Goal: Task Accomplishment & Management: Use online tool/utility

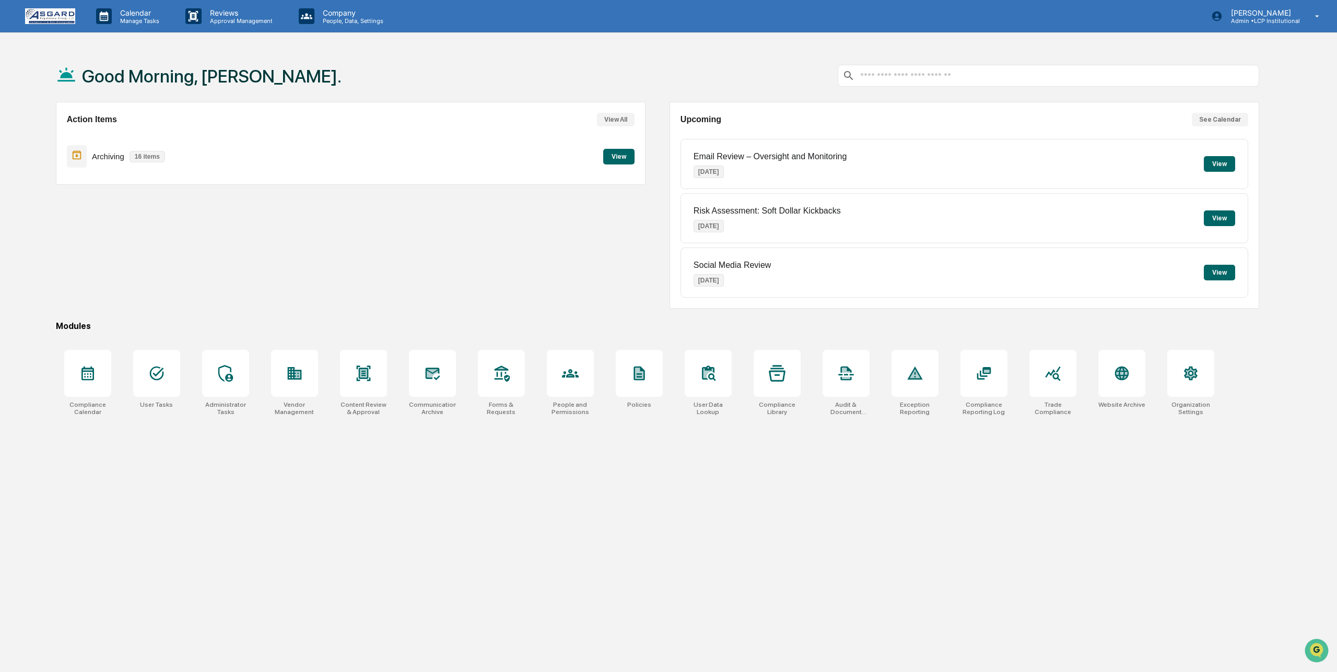
click at [621, 155] on button "View" at bounding box center [618, 157] width 31 height 16
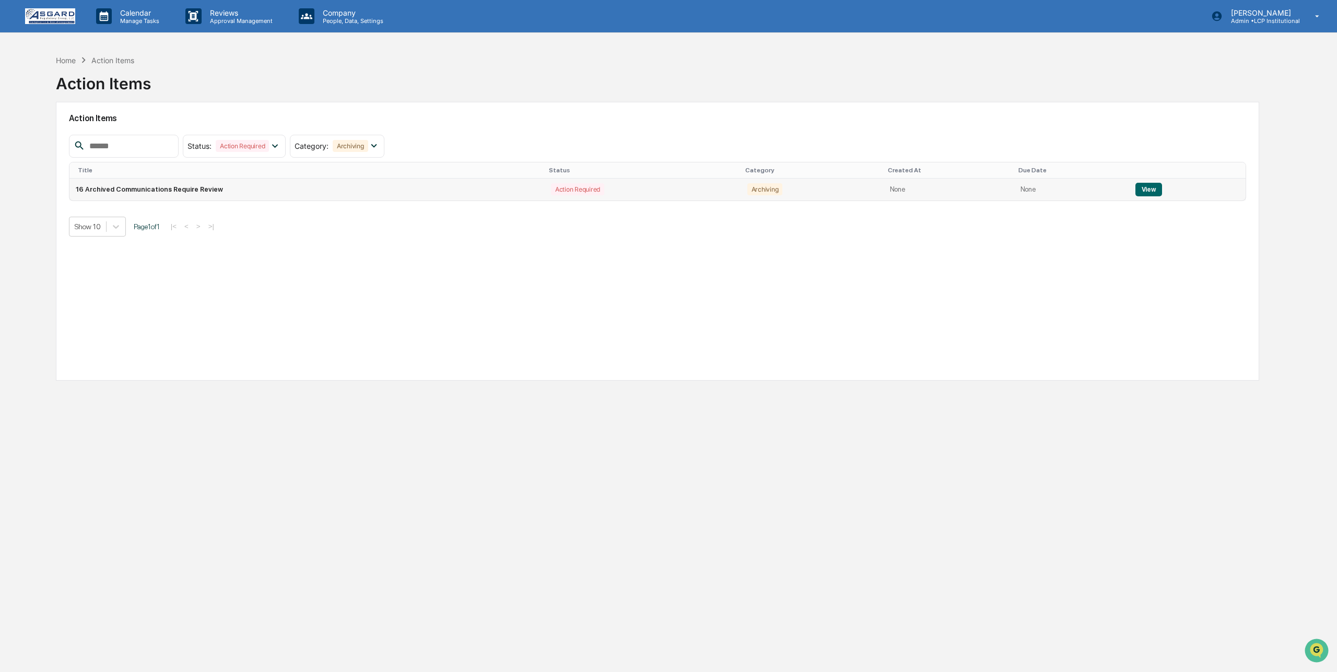
click at [1142, 188] on button "View" at bounding box center [1148, 190] width 27 height 14
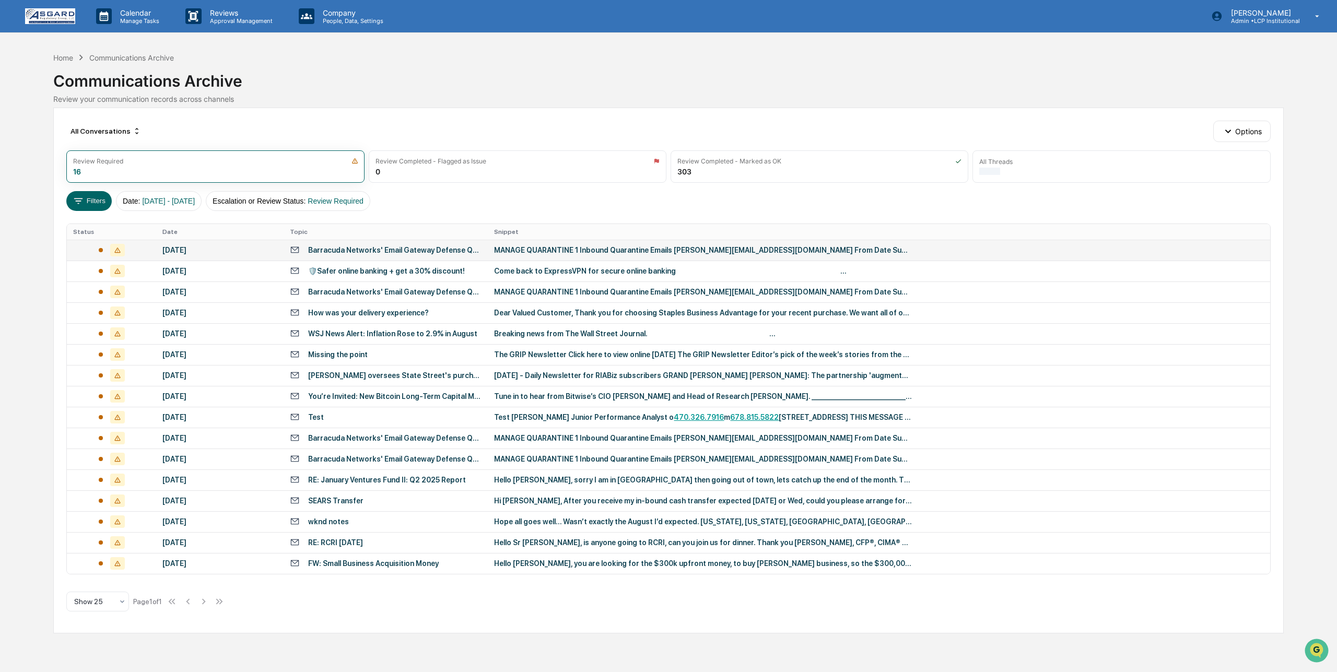
click at [593, 248] on div "MANAGE QUARANTINE 1 Inbound Quarantine Emails [PERSON_NAME][EMAIL_ADDRESS][DOMA…" at bounding box center [703, 250] width 418 height 8
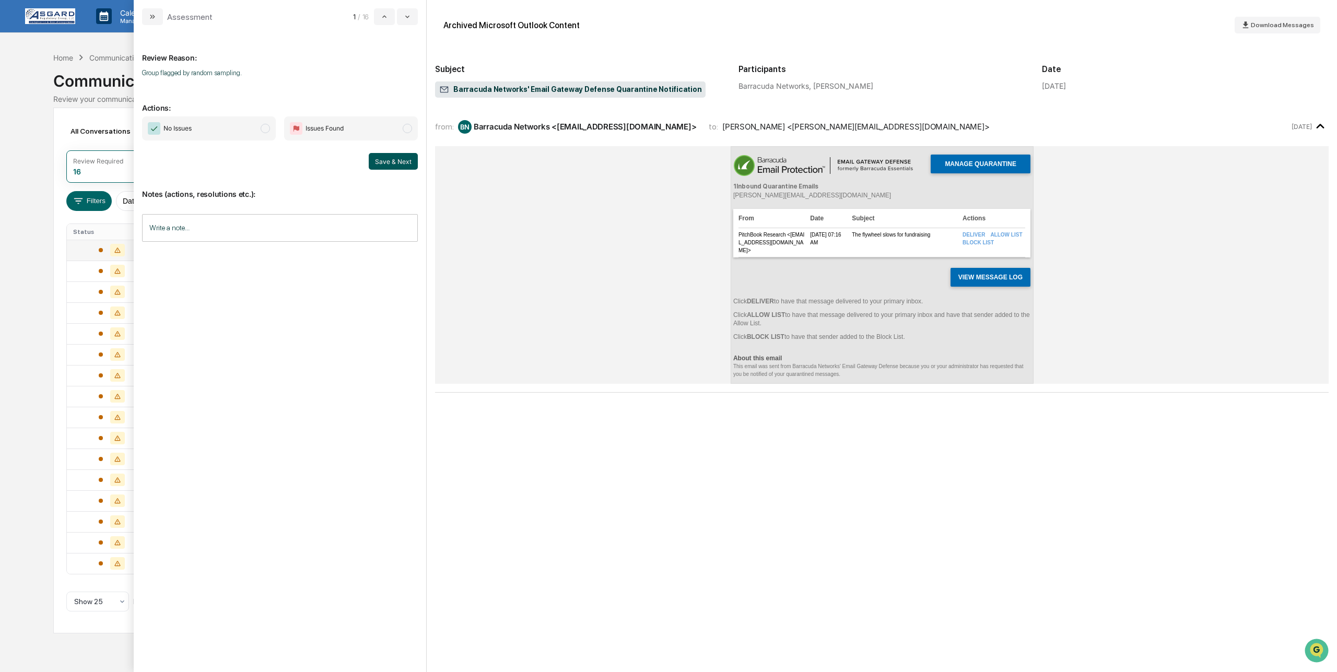
click at [392, 161] on button "Save & Next" at bounding box center [393, 161] width 49 height 17
drag, startPoint x: 265, startPoint y: 127, endPoint x: 317, endPoint y: 153, distance: 57.5
click at [265, 128] on span "modal" at bounding box center [265, 128] width 9 height 9
click at [393, 160] on button "Save & Next" at bounding box center [393, 161] width 49 height 17
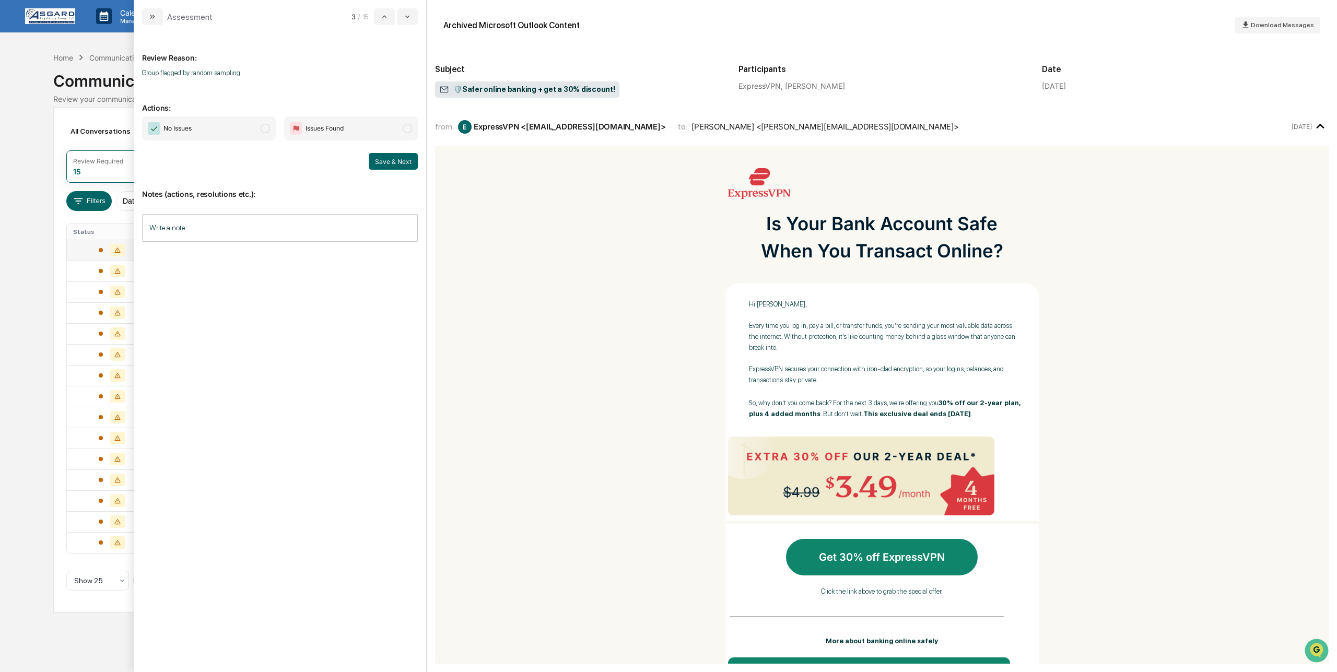
drag, startPoint x: 262, startPoint y: 128, endPoint x: 268, endPoint y: 132, distance: 7.7
click at [262, 128] on span "modal" at bounding box center [265, 128] width 9 height 9
click at [384, 159] on button "Save & Next" at bounding box center [393, 161] width 49 height 17
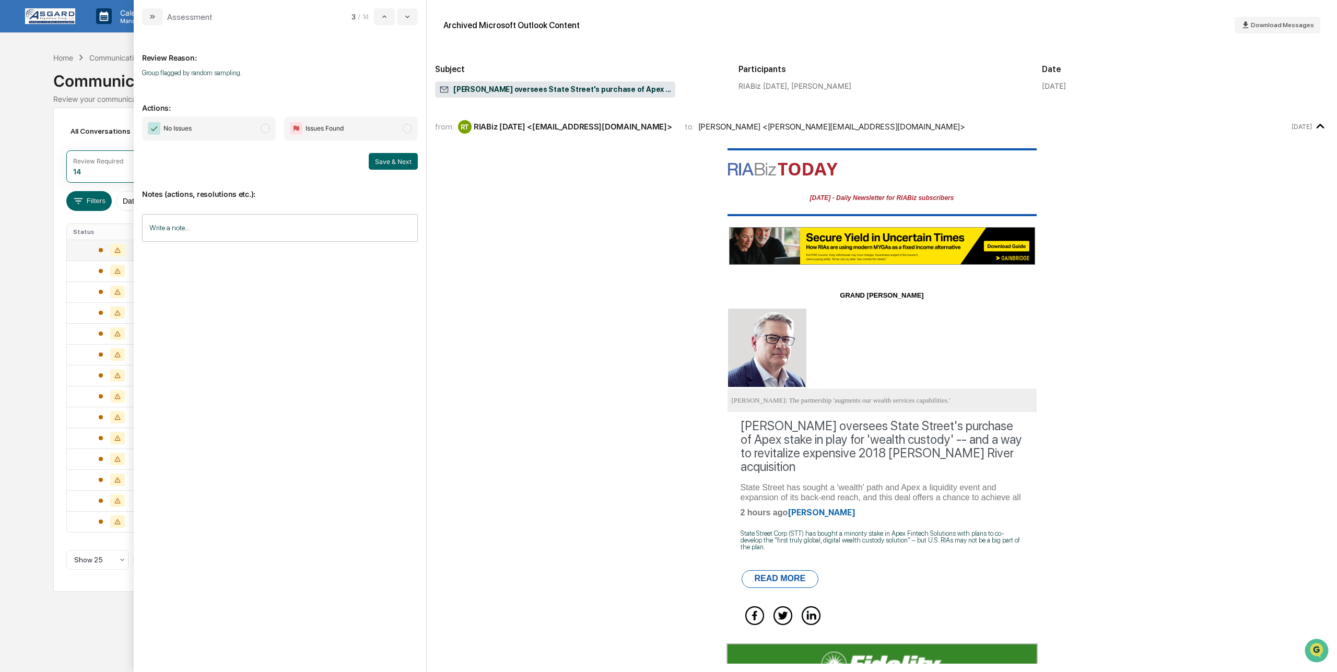
click at [261, 127] on span "No Issues" at bounding box center [209, 128] width 134 height 24
click at [388, 163] on button "Save & Next" at bounding box center [393, 161] width 49 height 17
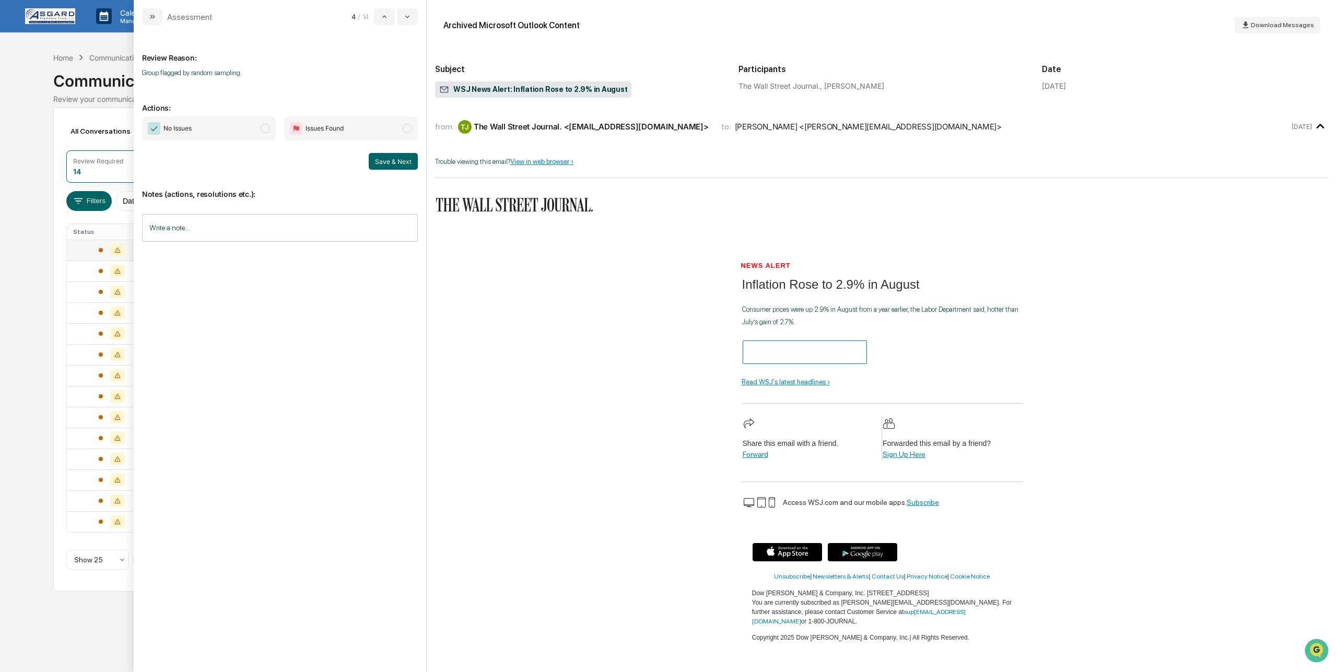
click at [263, 124] on span "modal" at bounding box center [265, 128] width 9 height 9
drag, startPoint x: 391, startPoint y: 159, endPoint x: 378, endPoint y: 157, distance: 13.2
click at [391, 159] on button "Save & Next" at bounding box center [393, 161] width 49 height 17
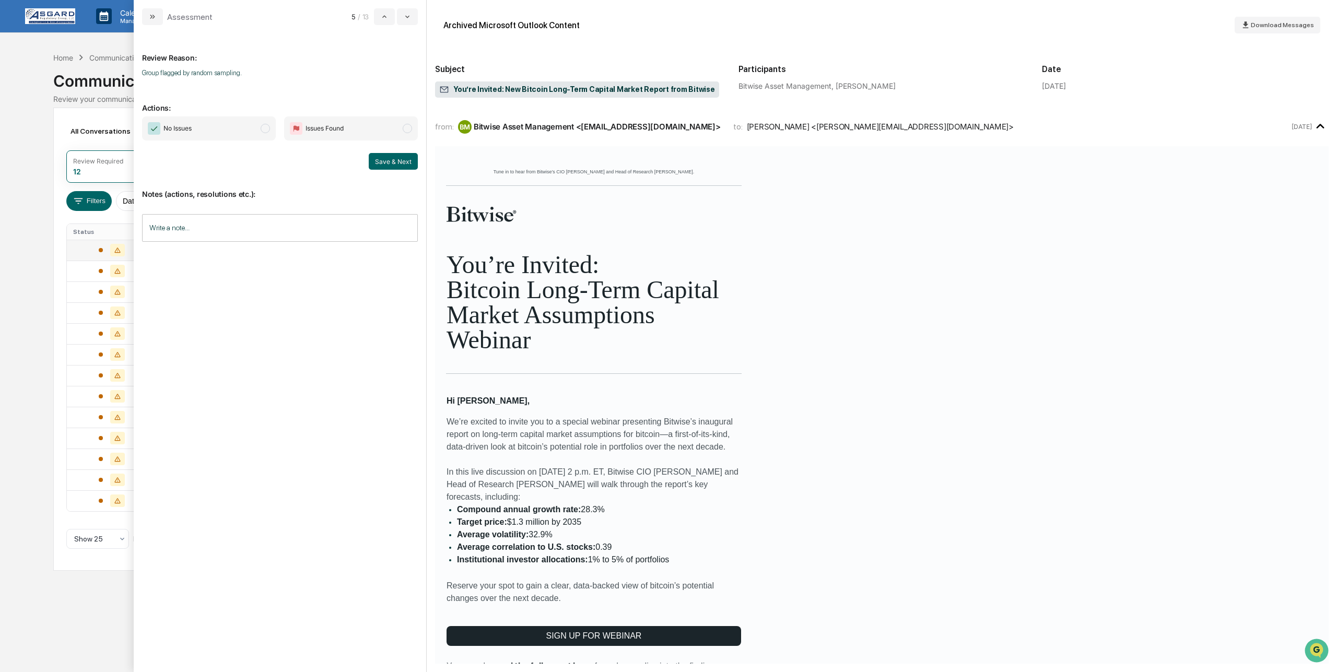
click at [265, 127] on span "modal" at bounding box center [265, 128] width 9 height 9
click at [403, 160] on button "Save & Next" at bounding box center [393, 161] width 49 height 17
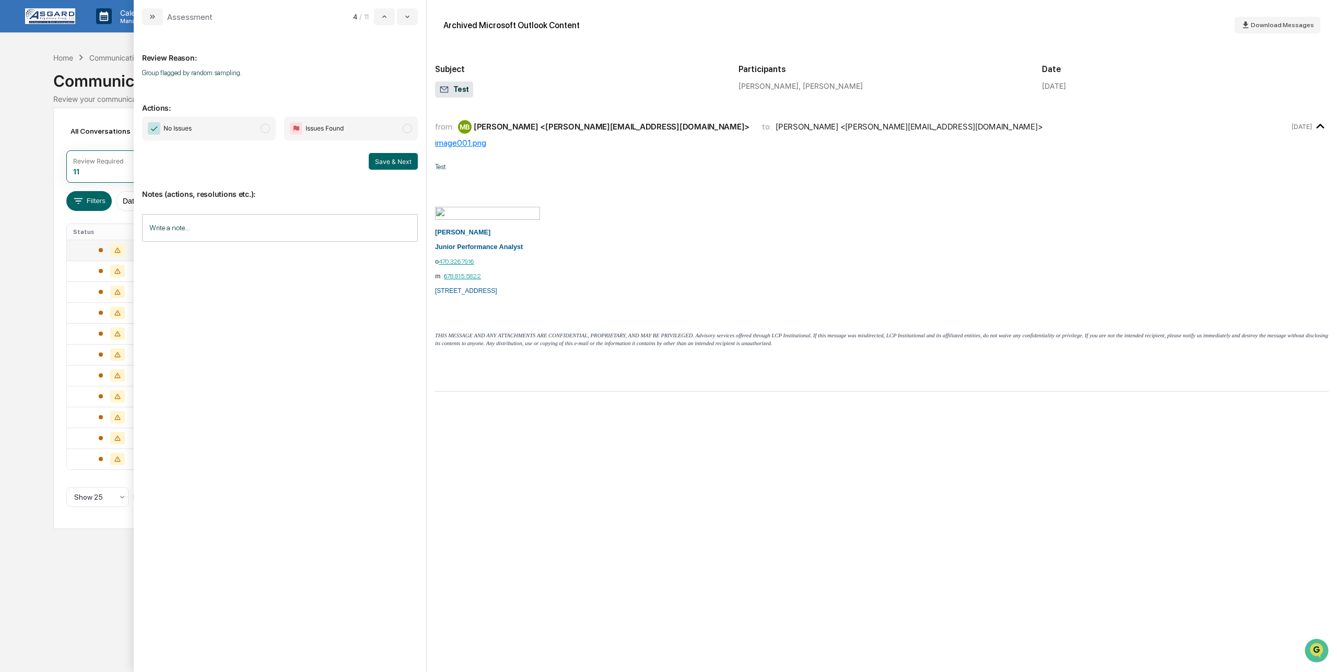
click at [263, 128] on span "modal" at bounding box center [265, 128] width 9 height 9
click at [380, 158] on button "Save & Next" at bounding box center [393, 161] width 49 height 17
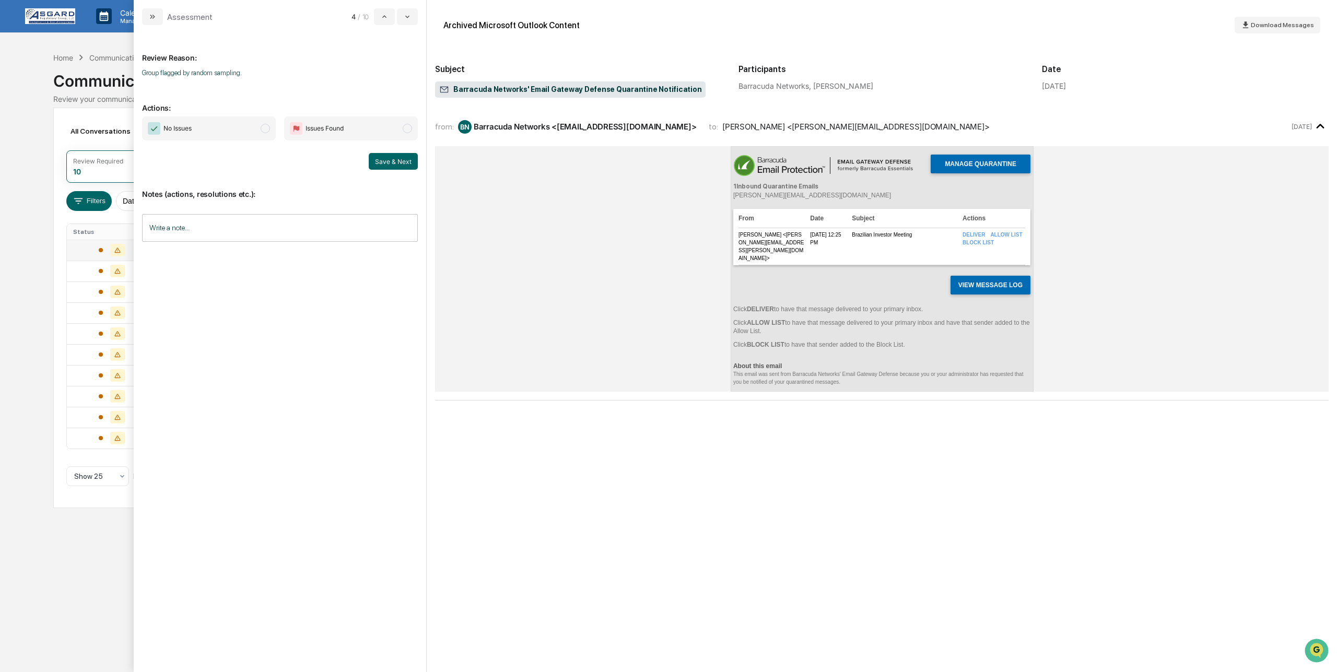
drag, startPoint x: 264, startPoint y: 128, endPoint x: 271, endPoint y: 131, distance: 7.1
click at [264, 128] on span "modal" at bounding box center [265, 128] width 9 height 9
click at [382, 156] on button "Save & Next" at bounding box center [393, 161] width 49 height 17
click at [267, 127] on span "modal" at bounding box center [265, 128] width 9 height 9
click at [385, 157] on button "Save & Next" at bounding box center [393, 161] width 49 height 17
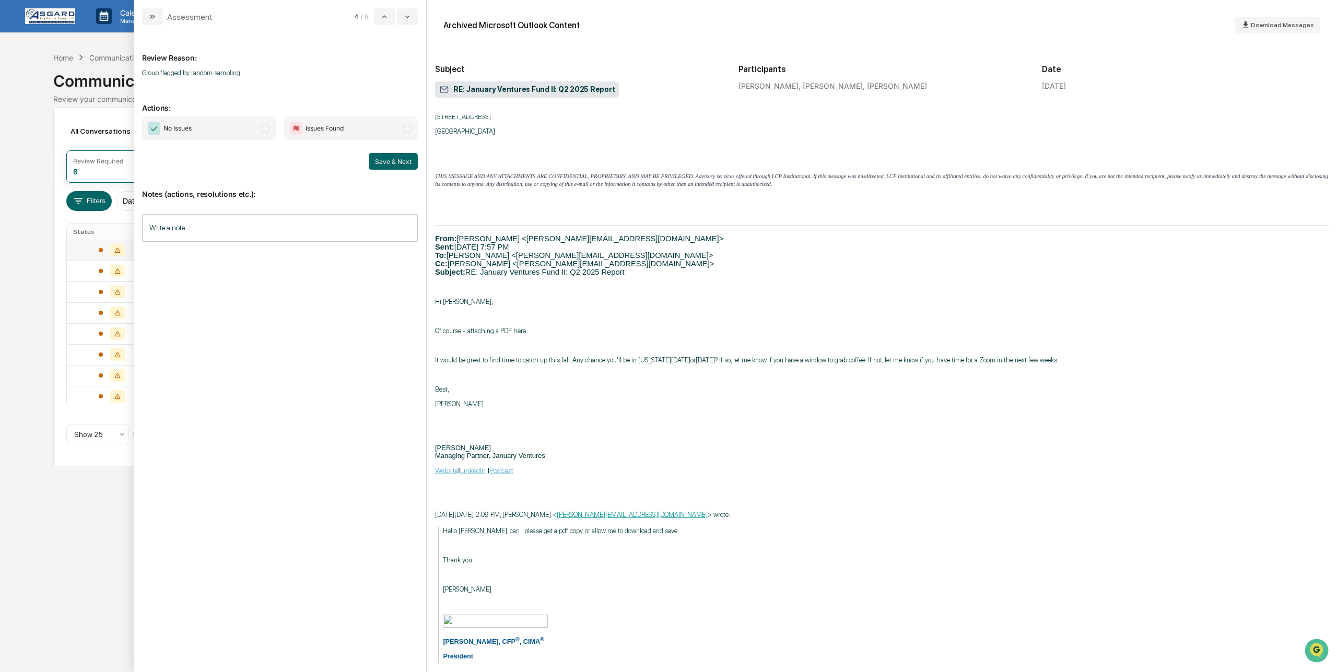
scroll to position [128, 0]
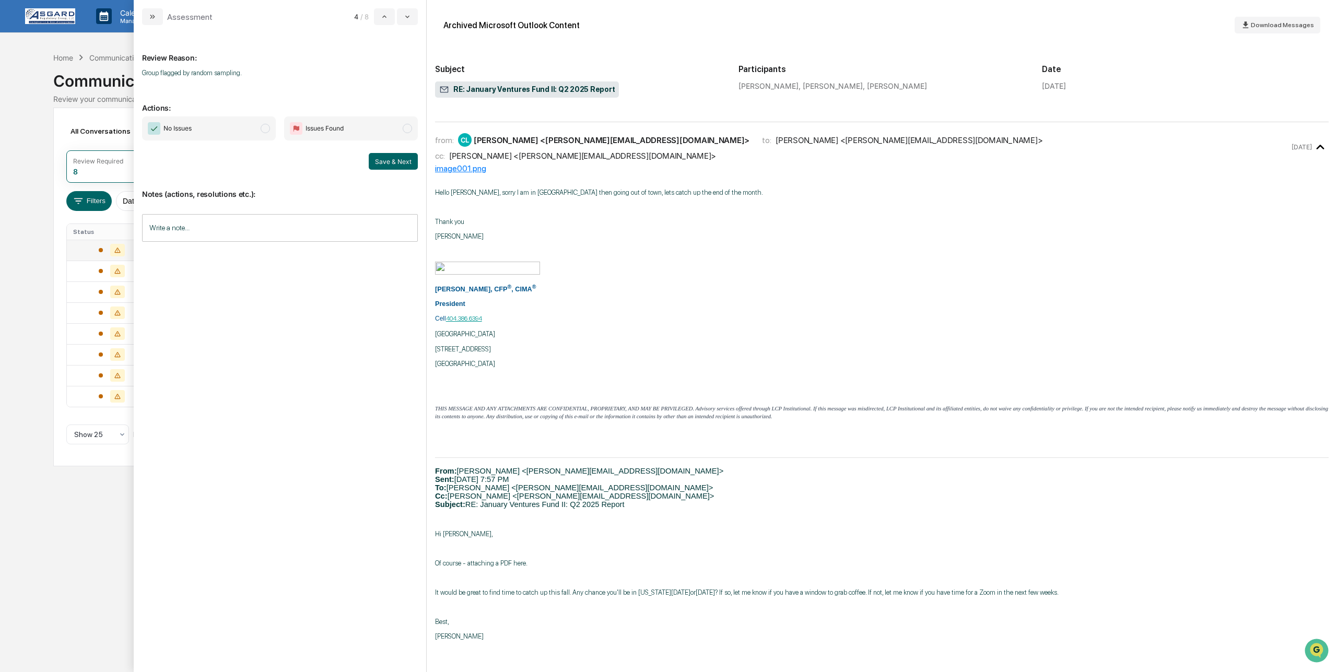
click at [269, 131] on span "No Issues" at bounding box center [209, 128] width 134 height 24
click at [386, 158] on button "Save & Next" at bounding box center [393, 161] width 49 height 17
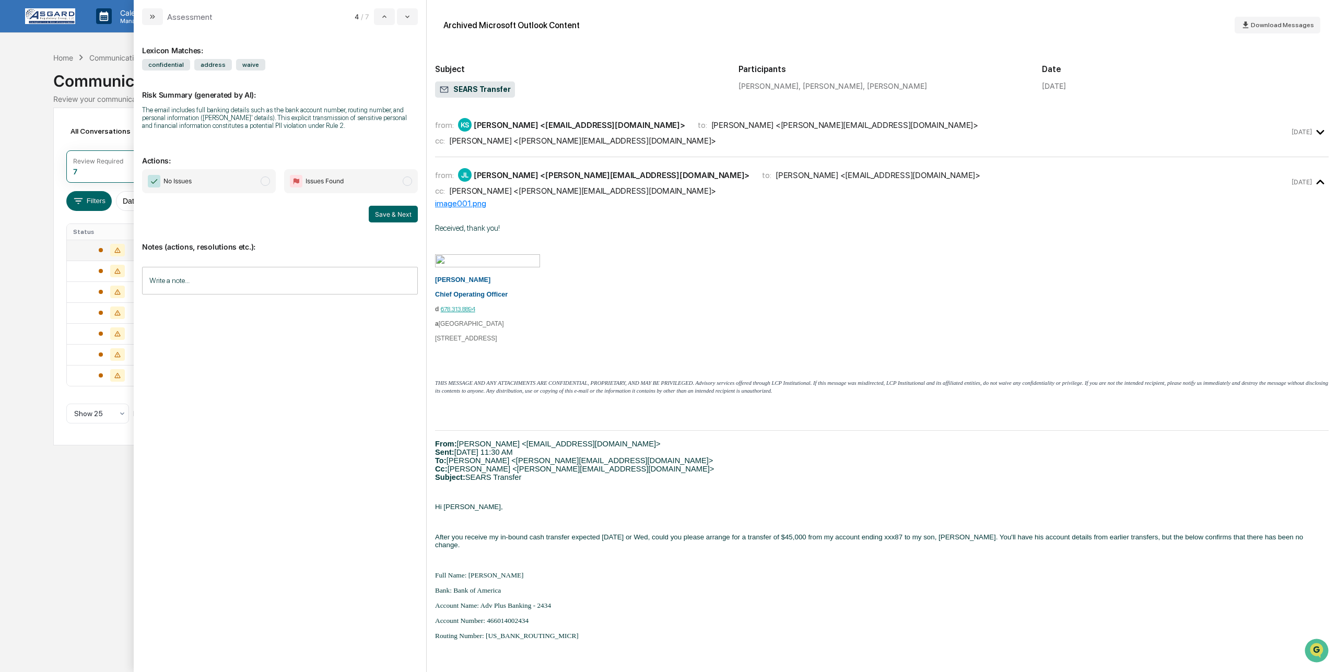
click at [266, 186] on span "modal" at bounding box center [265, 181] width 9 height 9
click at [385, 218] on button "Save & Next" at bounding box center [393, 214] width 49 height 17
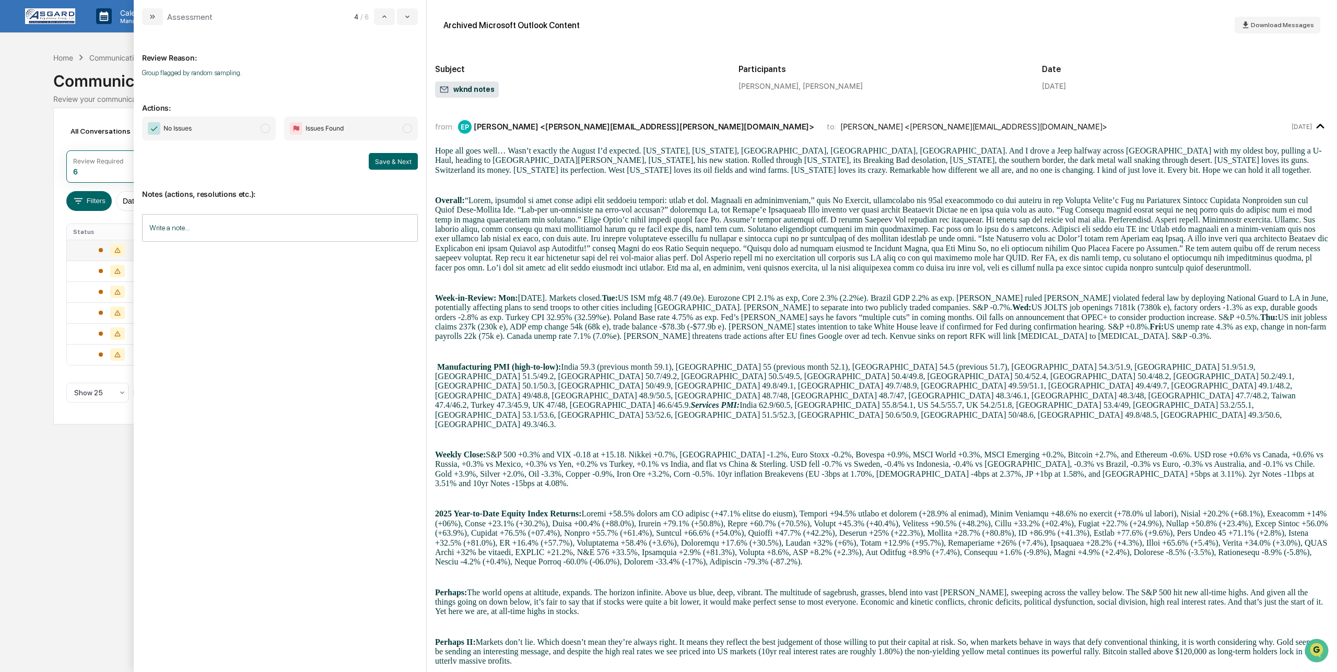
click at [265, 128] on span "modal" at bounding box center [265, 128] width 9 height 9
click at [384, 157] on button "Save & Next" at bounding box center [393, 161] width 49 height 17
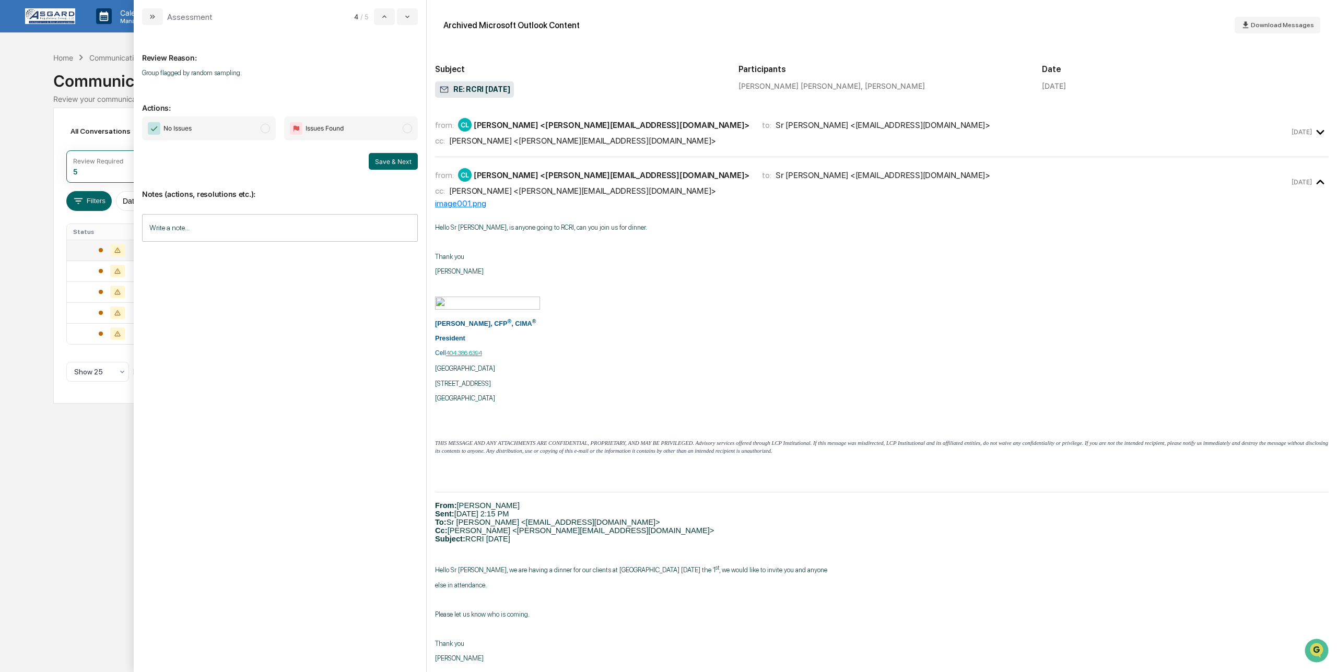
click at [269, 130] on span "modal" at bounding box center [265, 128] width 9 height 9
click at [391, 161] on button "Save & Next" at bounding box center [393, 161] width 49 height 17
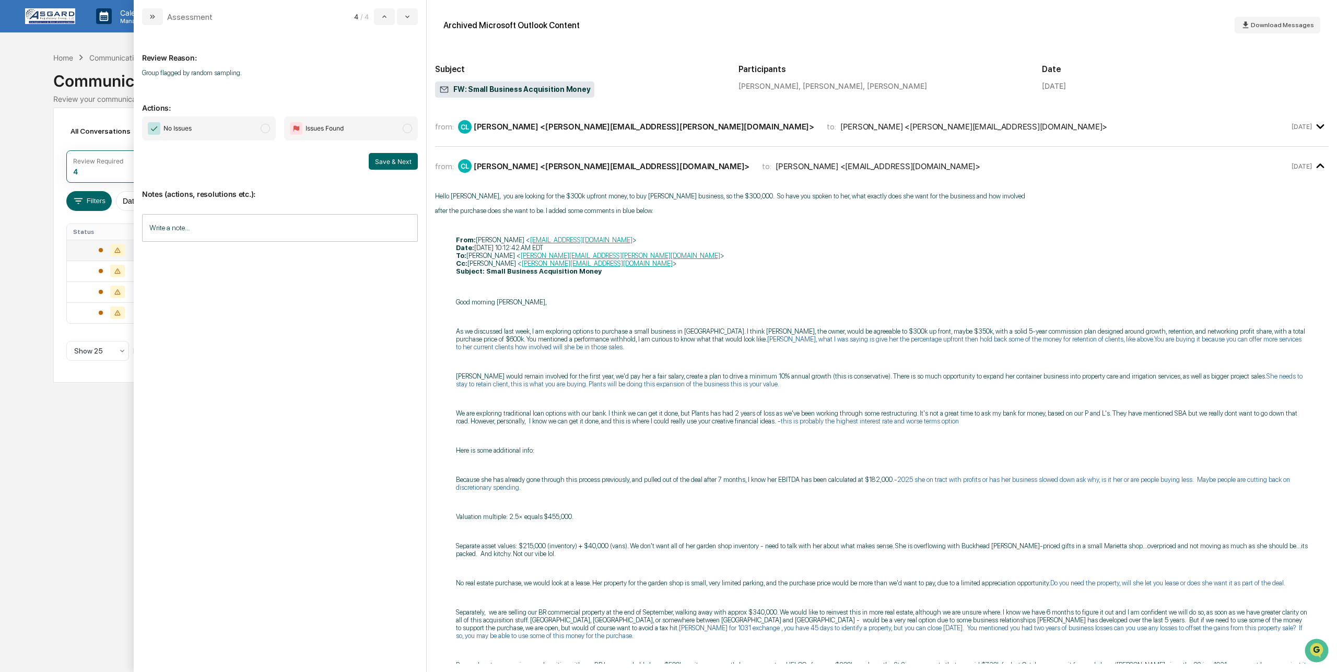
drag, startPoint x: 266, startPoint y: 127, endPoint x: 356, endPoint y: 149, distance: 92.5
click at [266, 127] on span "modal" at bounding box center [265, 128] width 9 height 9
click at [395, 154] on button "Save & Next" at bounding box center [393, 161] width 49 height 17
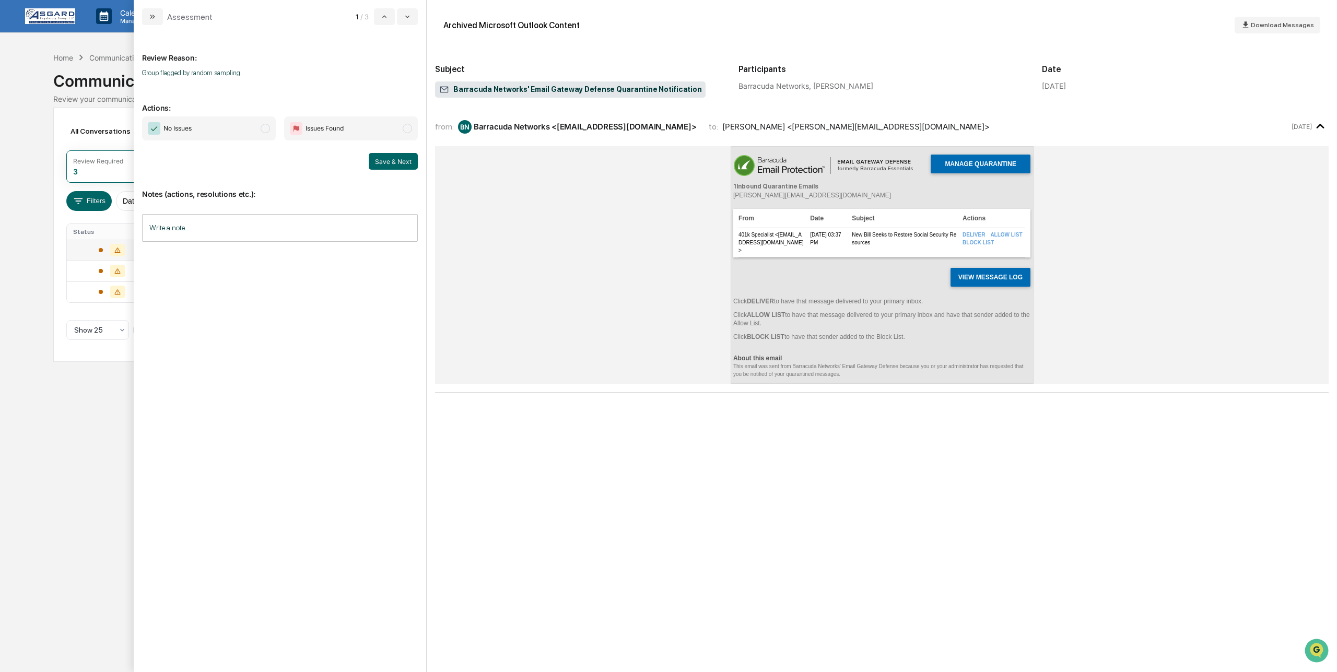
drag, startPoint x: 264, startPoint y: 128, endPoint x: 277, endPoint y: 133, distance: 13.4
click at [264, 128] on span "modal" at bounding box center [265, 128] width 9 height 9
click at [376, 155] on button "Save & Next" at bounding box center [393, 161] width 49 height 17
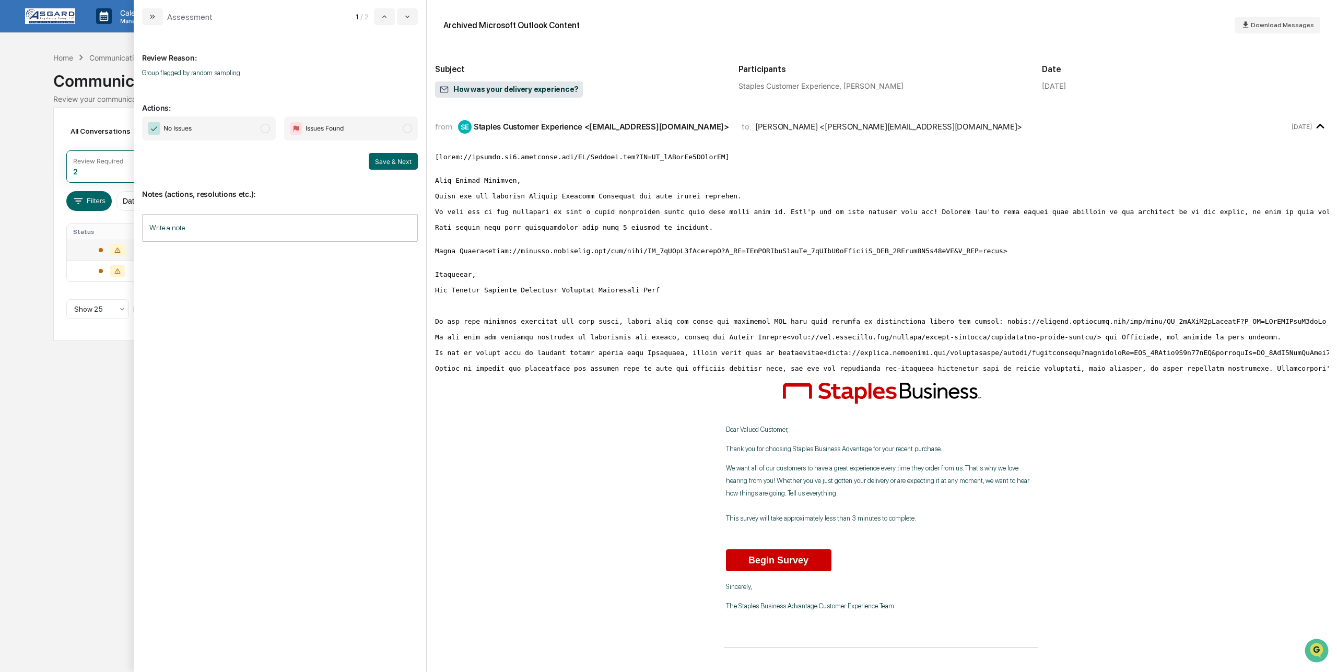
click at [268, 125] on span "modal" at bounding box center [265, 128] width 9 height 9
click at [379, 158] on button "Save & Next" at bounding box center [393, 161] width 49 height 17
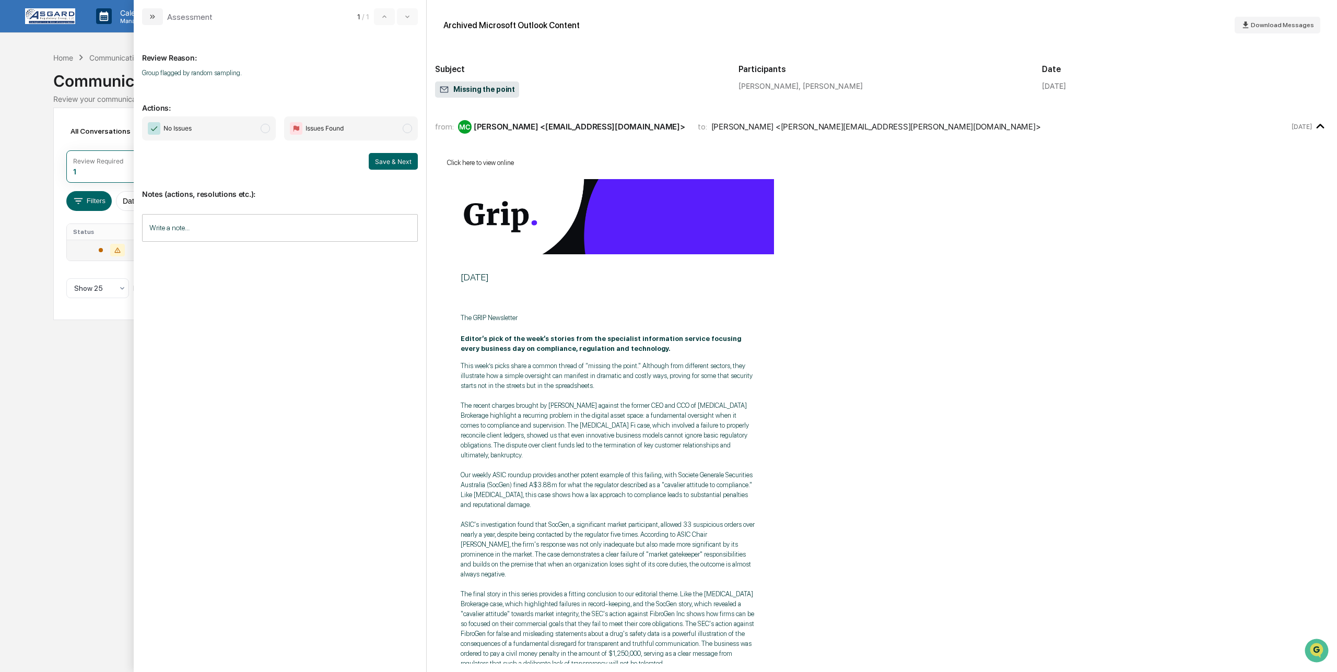
drag, startPoint x: 267, startPoint y: 132, endPoint x: 279, endPoint y: 136, distance: 13.4
click at [267, 132] on span "modal" at bounding box center [265, 128] width 9 height 9
click at [385, 165] on button "Save & Next" at bounding box center [393, 161] width 49 height 17
